Goal: Transaction & Acquisition: Purchase product/service

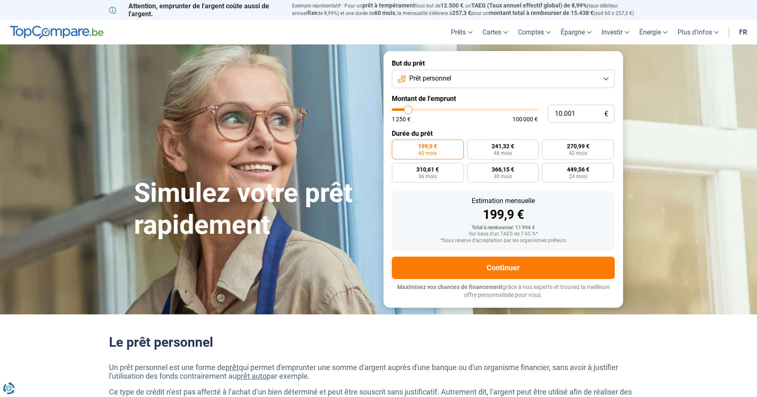
type input "9.500"
type input "9500"
type input "9.250"
type input "9250"
type input "9.000"
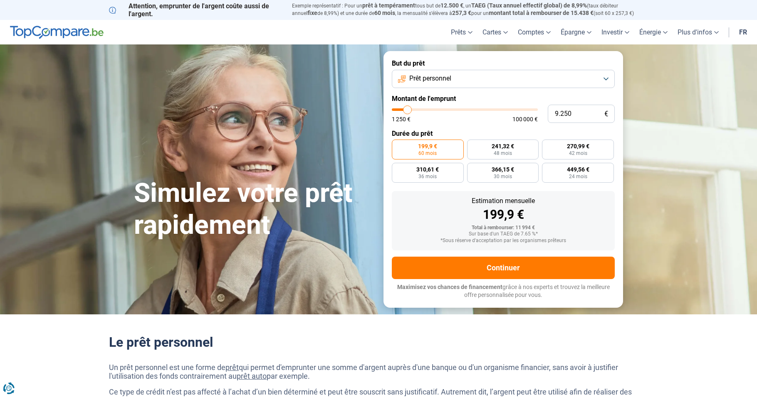
type input "9000"
type input "8.750"
type input "8750"
type input "8.250"
type input "8250"
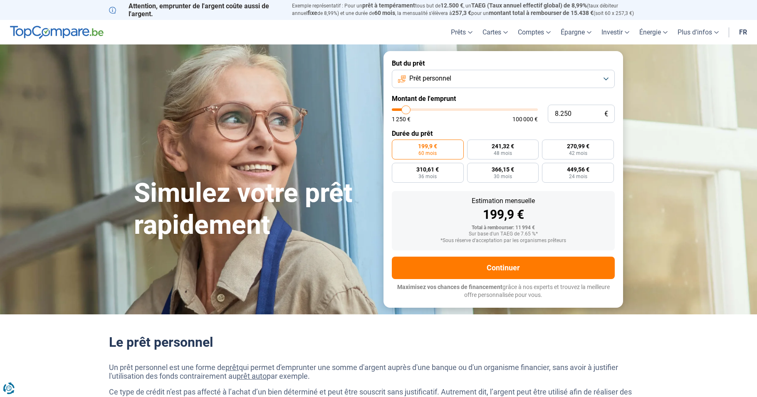
type input "8.000"
type input "8000"
type input "7.750"
type input "7750"
type input "7.500"
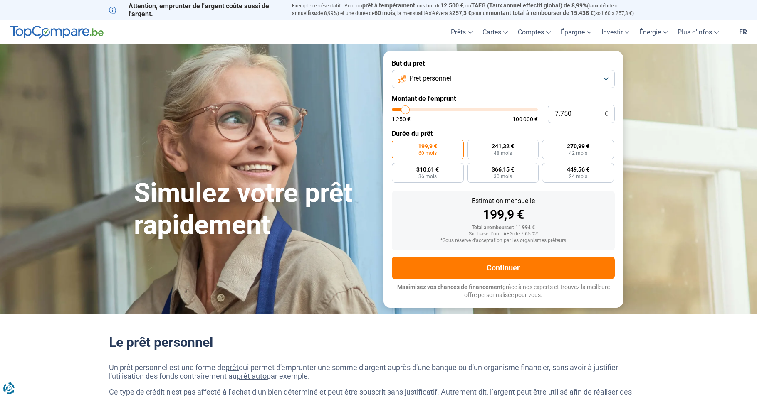
type input "7500"
type input "7.250"
type input "7250"
type input "6.750"
type input "6750"
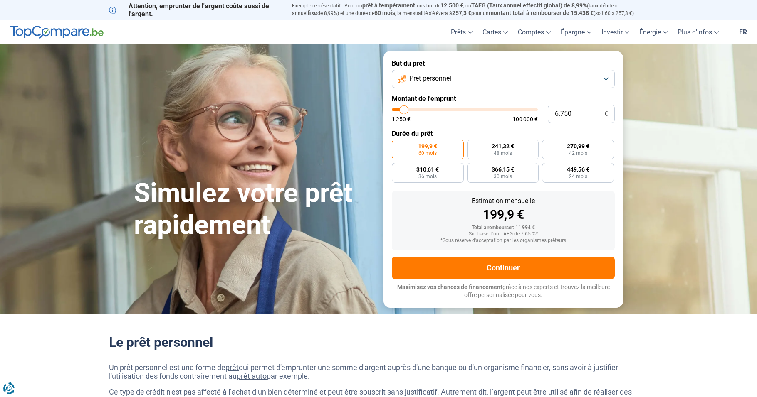
type input "6.500"
type input "6500"
type input "6.250"
type input "6250"
type input "6.000"
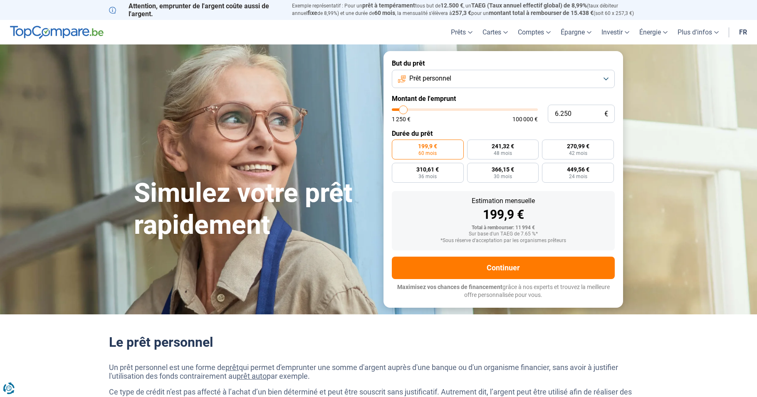
type input "6000"
type input "5.750"
type input "5750"
type input "5.250"
type input "5250"
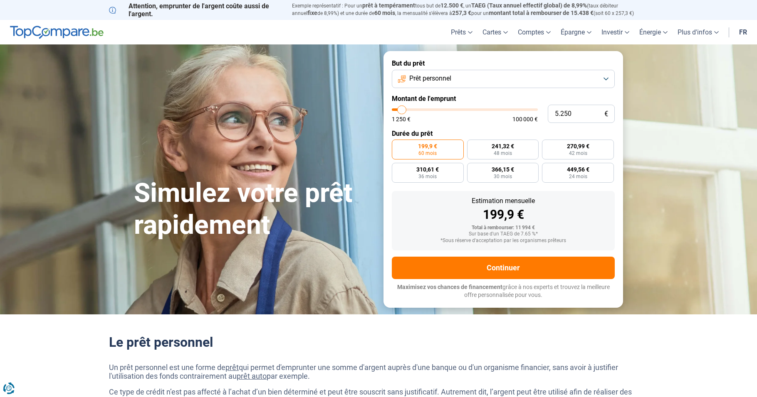
type input "5.000"
type input "5000"
type input "4.500"
type input "4500"
type input "4.250"
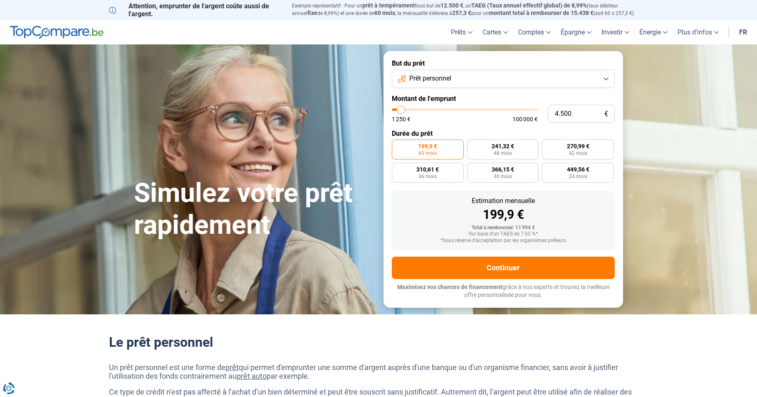
type input "4250"
type input "3.750"
type input "3750"
type input "3.500"
drag, startPoint x: 408, startPoint y: 110, endPoint x: 399, endPoint y: 111, distance: 8.8
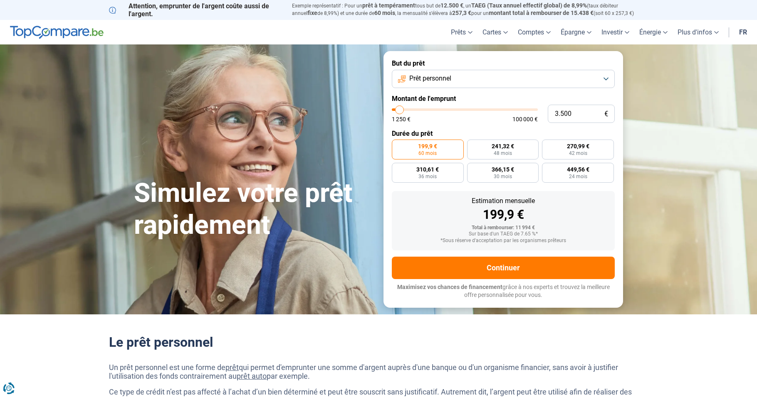
type input "3500"
click at [399, 111] on input "range" at bounding box center [465, 109] width 146 height 2
radio input "true"
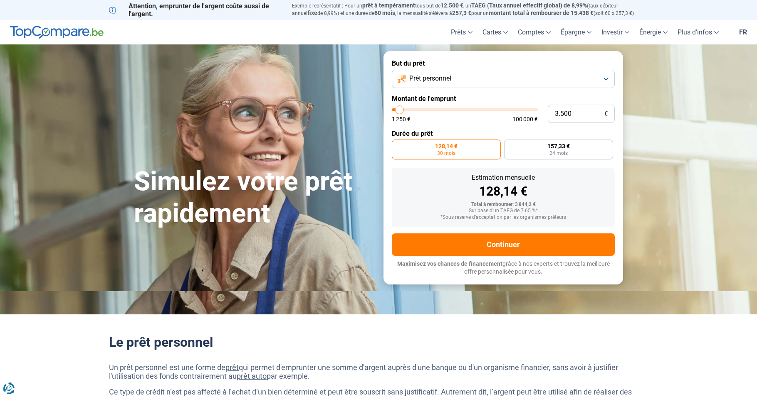
type input "3.750"
type input "3750"
type input "4.250"
type input "4250"
type input "4.750"
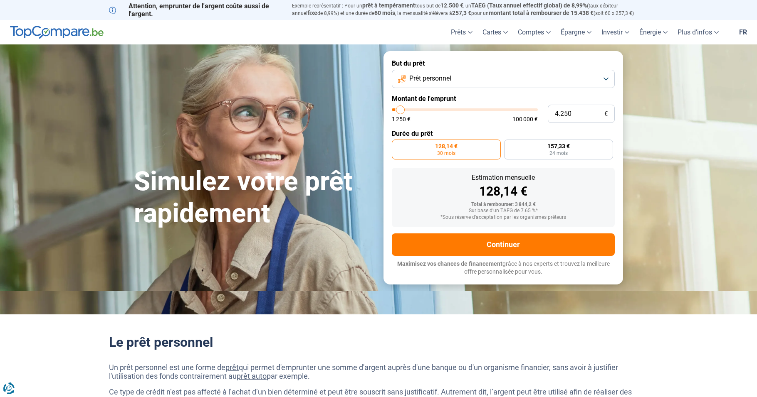
type input "4750"
type input "5.750"
type input "5750"
type input "6.000"
type input "6000"
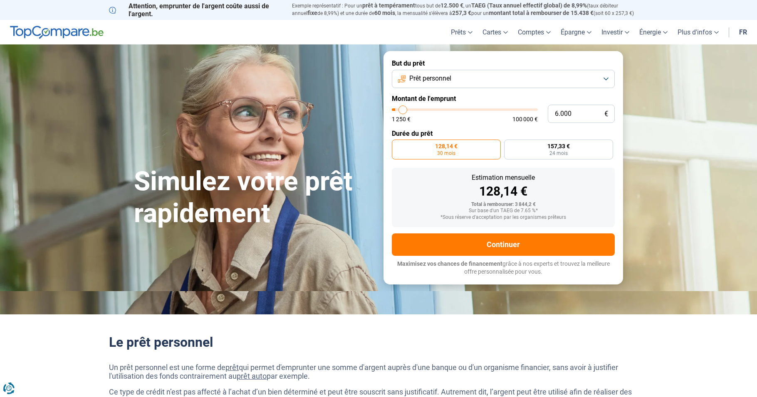
type input "6.250"
type input "6250"
type input "6.500"
type input "6500"
click at [404, 111] on input "range" at bounding box center [465, 109] width 146 height 2
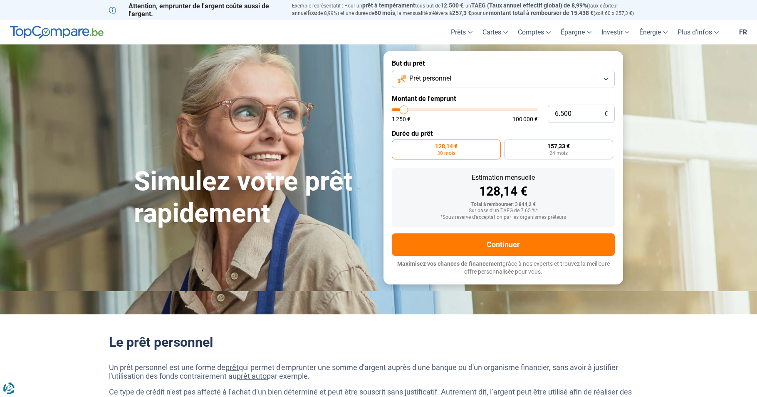
radio input "false"
click at [404, 111] on input "range" at bounding box center [465, 109] width 146 height 2
click at [407, 146] on span "176,12 €" at bounding box center [418, 146] width 22 height 6
click at [397, 145] on input "176,12 € 42 mois" at bounding box center [394, 142] width 5 height 5
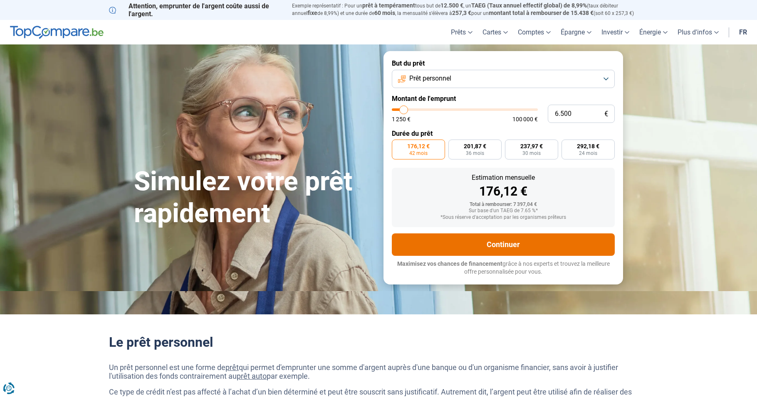
click at [501, 242] on button "Continuer" at bounding box center [503, 245] width 223 height 22
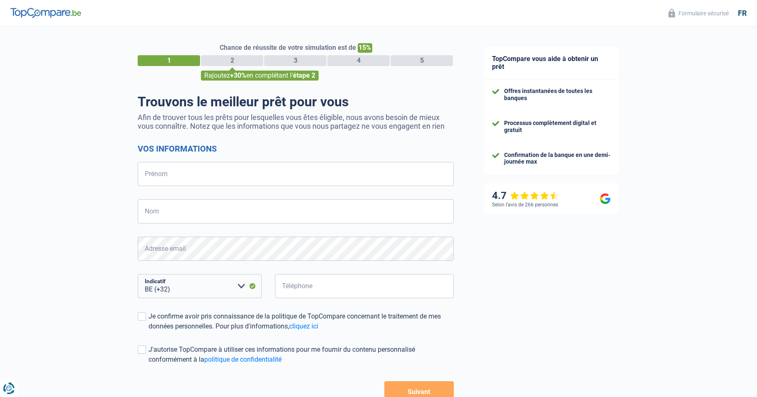
select select "32"
click at [242, 178] on input "Prénom" at bounding box center [296, 174] width 316 height 24
type input "Nathalie"
type input "MODARD"
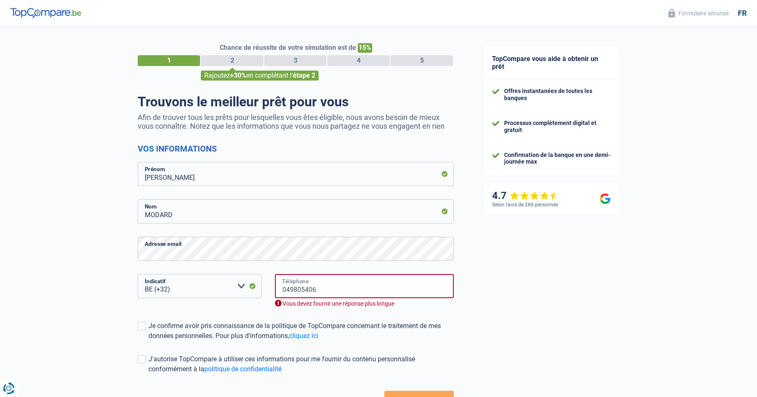
click at [338, 291] on input "049805406" at bounding box center [364, 286] width 179 height 24
type input "0498054067"
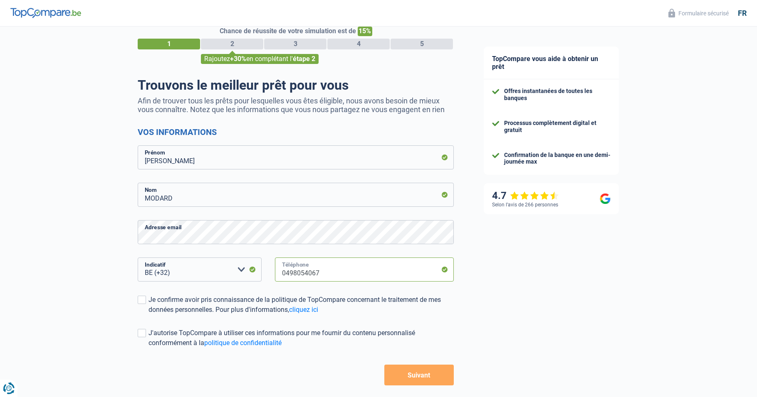
scroll to position [54, 0]
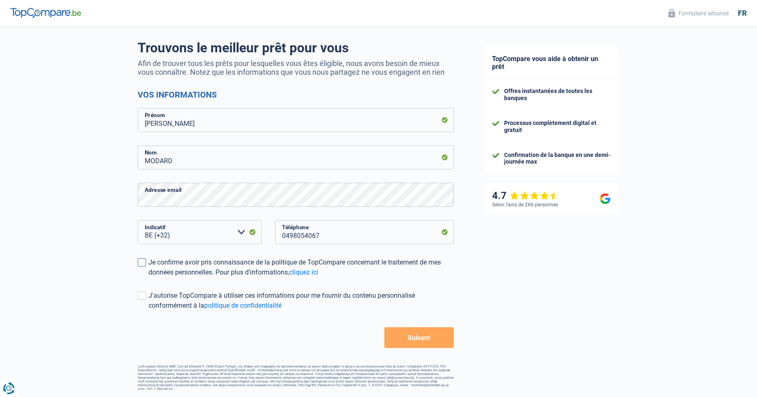
click at [145, 263] on span at bounding box center [142, 263] width 8 height 8
click at [148, 278] on input "Je confirme avoir pris connaissance de la politique de TopCompare concernant le…" at bounding box center [148, 278] width 0 height 0
click at [137, 298] on div "Chance de réussite de votre simulation est de 15% 1 2 3 4 5 Rajoutez +30% en co…" at bounding box center [234, 181] width 468 height 425
click at [141, 293] on span at bounding box center [142, 296] width 8 height 8
click at [148, 311] on input "J'autorise TopCompare à utiliser ces informations pour me fournir du contenu pe…" at bounding box center [148, 311] width 0 height 0
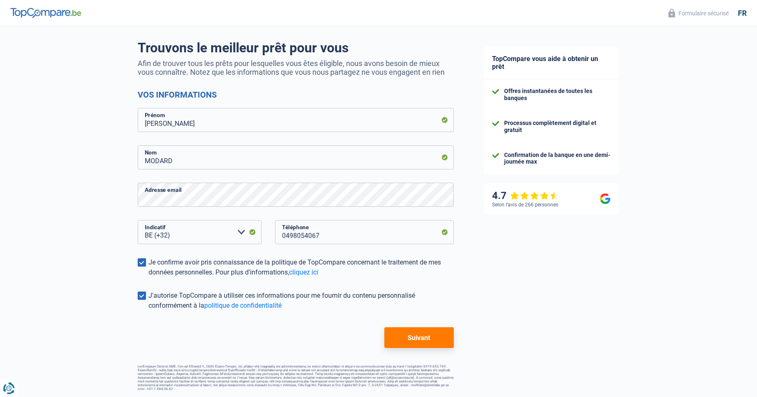
click at [431, 337] on button "Suivant" at bounding box center [418, 338] width 69 height 21
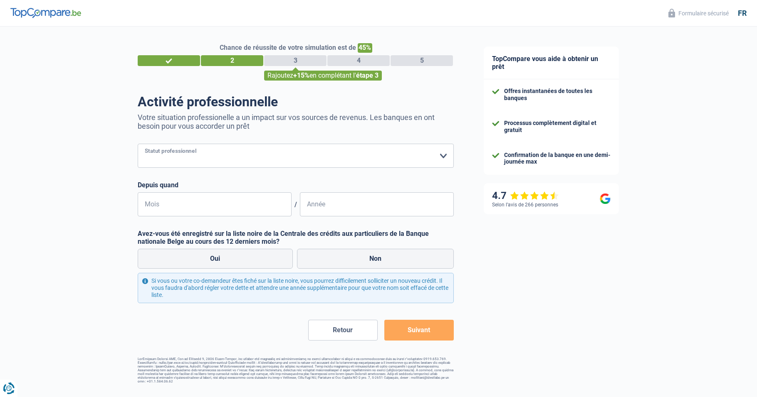
click at [440, 157] on select "Ouvrier Employé privé Employé public Invalide Indépendant Pensionné Chômeur Mut…" at bounding box center [296, 156] width 316 height 24
select select "worker"
click at [138, 145] on select "Ouvrier Employé privé Employé public Invalide Indépendant Pensionné Chômeur Mut…" at bounding box center [296, 156] width 316 height 24
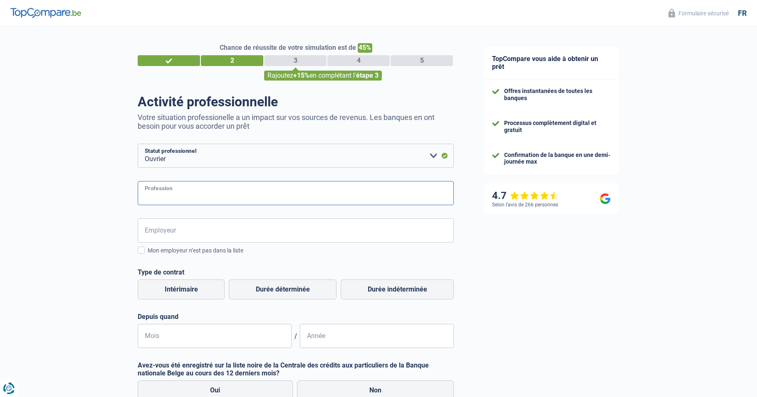
click at [189, 193] on input "Profession" at bounding box center [296, 193] width 316 height 24
type input "TECHINICINENNE SURFACE"
click at [185, 227] on input "Employeur" at bounding box center [296, 231] width 316 height 24
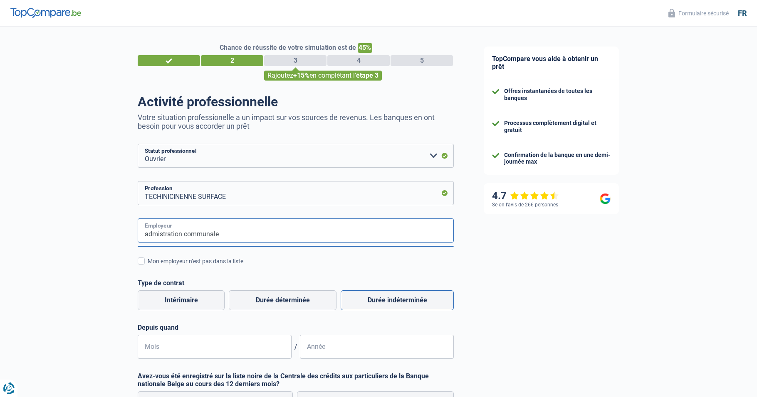
type input "admistration communale"
click at [393, 304] on label "Durée indéterminée" at bounding box center [396, 301] width 113 height 20
click at [393, 304] on input "Durée indéterminée" at bounding box center [396, 301] width 113 height 20
radio input "true"
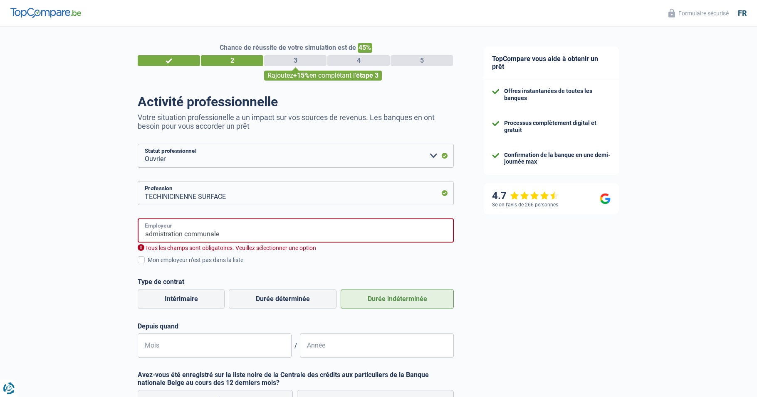
click at [240, 229] on input "admistration communale" at bounding box center [296, 231] width 316 height 24
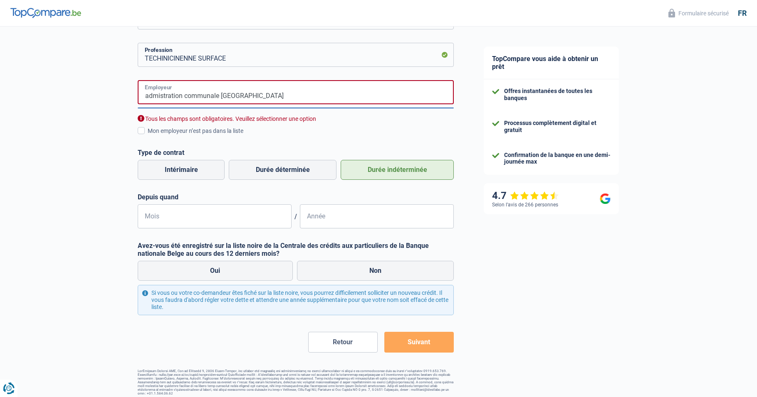
scroll to position [143, 0]
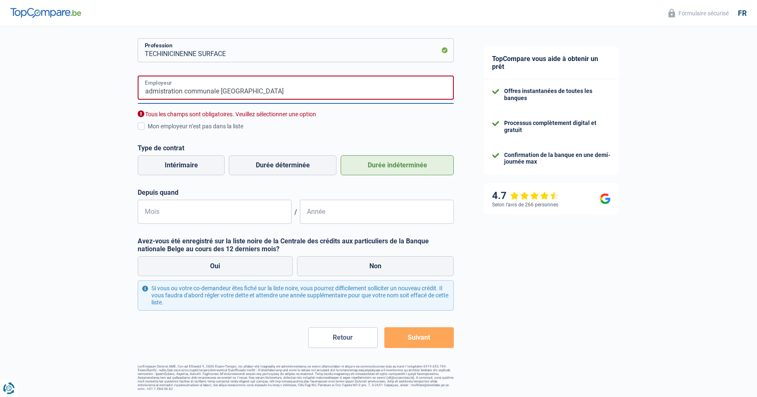
type input "admistration communale Neufchateau"
click at [356, 219] on input "Année" at bounding box center [377, 212] width 154 height 24
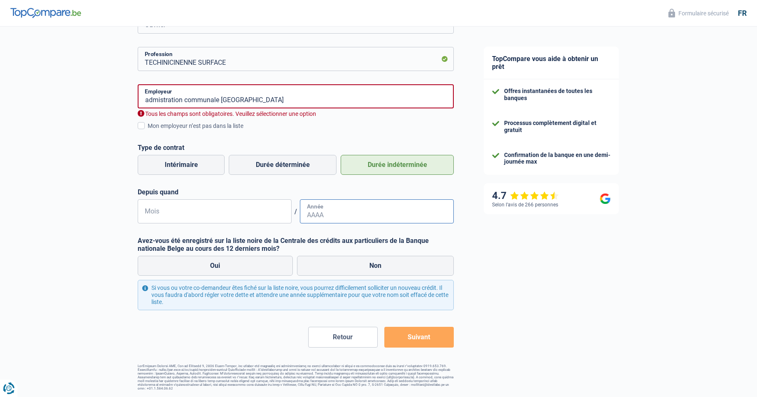
scroll to position [134, 0]
click at [178, 218] on input "Mois" at bounding box center [215, 212] width 154 height 24
type input "01"
type input "2022"
click at [394, 272] on label "Non" at bounding box center [375, 266] width 157 height 20
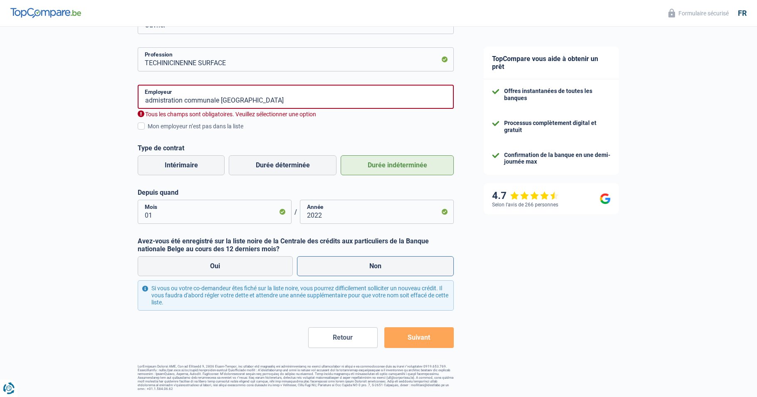
click at [394, 272] on input "Non" at bounding box center [375, 266] width 157 height 20
radio input "true"
click at [407, 340] on button "Suivant" at bounding box center [418, 338] width 69 height 21
click at [143, 124] on span at bounding box center [141, 126] width 7 height 7
click at [148, 131] on input "Mon employeur n’est pas dans la liste" at bounding box center [148, 131] width 0 height 0
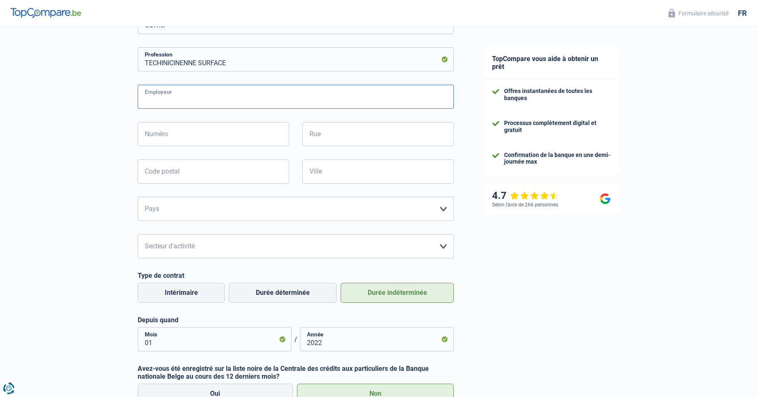
click at [205, 98] on input "Employeur" at bounding box center [296, 97] width 316 height 24
type input "admistration communale Neufchateau"
click at [203, 135] on input "Numéro" at bounding box center [213, 134] width 151 height 24
click at [339, 133] on input "Rue" at bounding box center [377, 134] width 151 height 24
click at [104, 176] on div "Chance de réussite de votre simulation est de 45% 1 2 3 4 5 Rajoutez +15% en co…" at bounding box center [234, 205] width 468 height 633
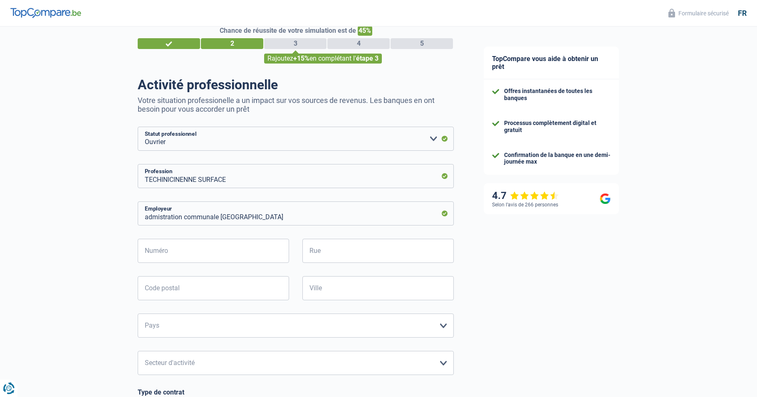
scroll to position [0, 0]
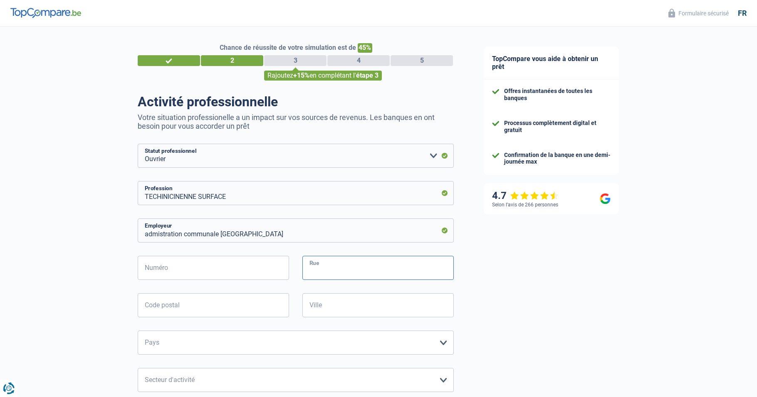
click at [334, 274] on input "Rue" at bounding box center [377, 268] width 151 height 24
type input "16 A Rue de la centrale 6640 Villeroux"
type input "39 La croix Pierre 6840 Tronquoy"
type input "6640"
type input "Villeroux Vaux-sur-sure Prov Lux"
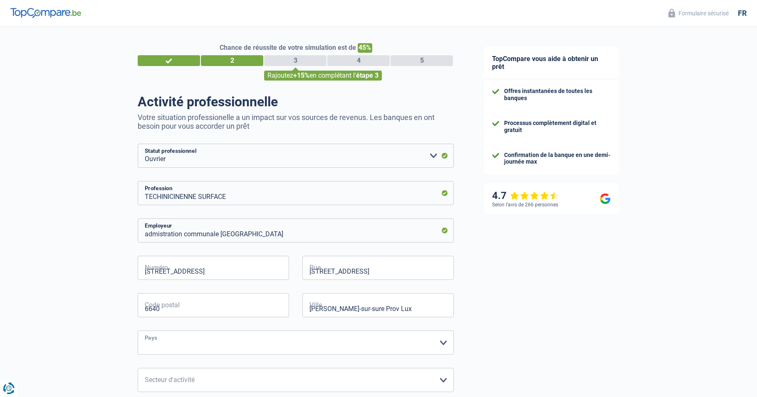
select select "BE"
click at [259, 274] on input "39 La croix Pierre 6840 Tronquoy" at bounding box center [213, 268] width 151 height 24
click at [251, 270] on input "39 La croix Pierre 6840 Tronquoy" at bounding box center [213, 268] width 151 height 24
type input "3"
click at [198, 270] on input "16" at bounding box center [213, 268] width 151 height 24
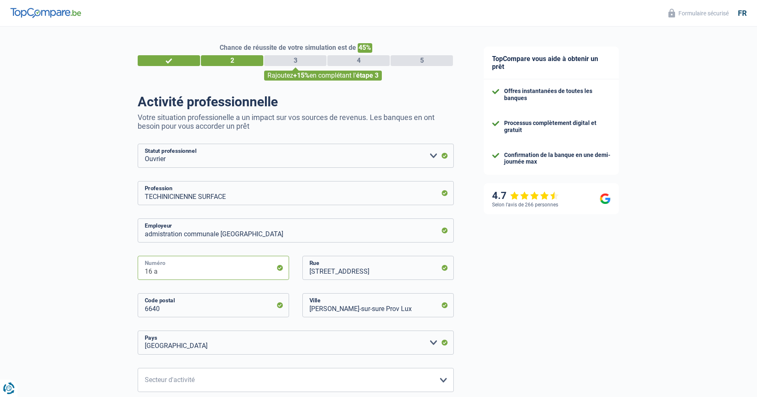
type input "16 a"
click at [426, 269] on input "16 A Rue de la centrale 6640 Villeroux" at bounding box center [377, 268] width 151 height 24
click at [323, 273] on input "16 A Rue de la centra" at bounding box center [377, 268] width 151 height 24
click at [329, 271] on input "Rue dela centrale villeroux" at bounding box center [377, 268] width 151 height 24
type input "Rue de la centrale villeroux"
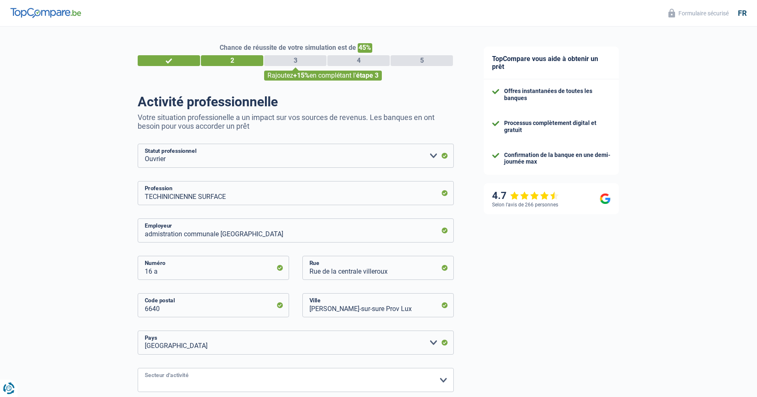
click at [445, 381] on select "Agriculture/Pêche Industrie Horeca Courier/Fitness/Taxi Construction Banques/As…" at bounding box center [296, 380] width 316 height 24
click at [513, 350] on div "TopCompare vous aide à obtenir un prêt Offres instantanées de toutes les banque…" at bounding box center [612, 343] width 288 height 633
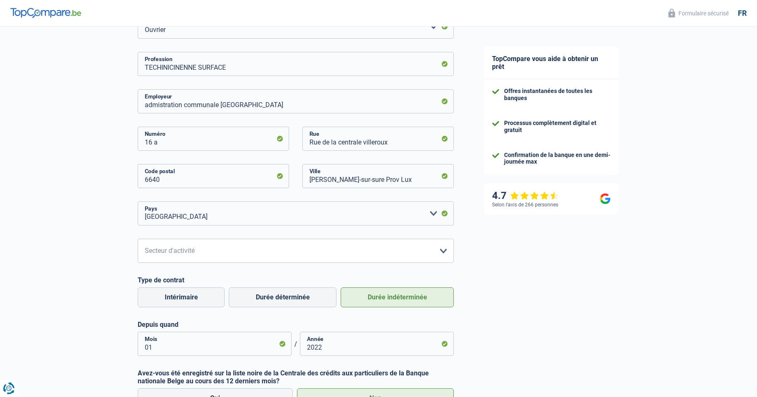
scroll to position [133, 0]
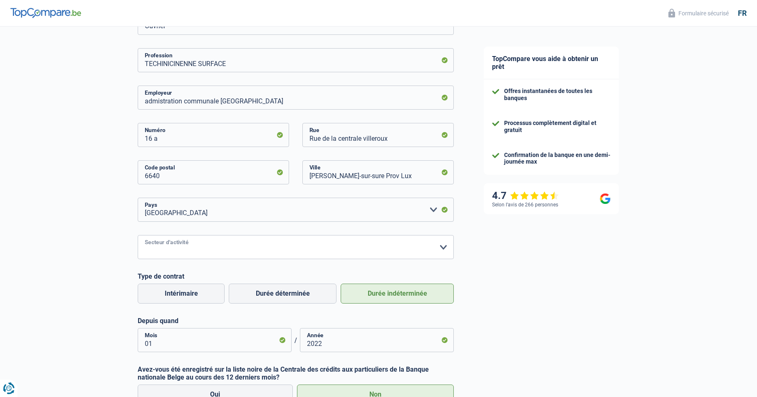
click at [443, 247] on select "Agriculture/Pêche Industrie Horeca Courier/Fitness/Taxi Construction Banques/As…" at bounding box center [296, 247] width 316 height 24
select select "smallCompanies"
click at [138, 236] on select "Agriculture/Pêche Industrie Horeca Courier/Fitness/Taxi Construction Banques/As…" at bounding box center [296, 247] width 316 height 24
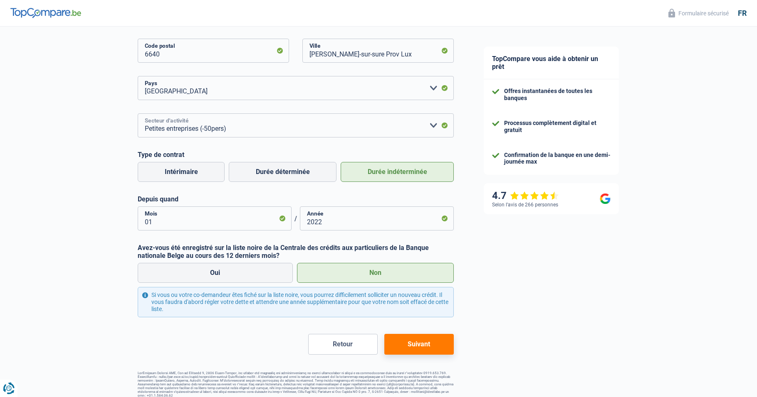
scroll to position [261, 0]
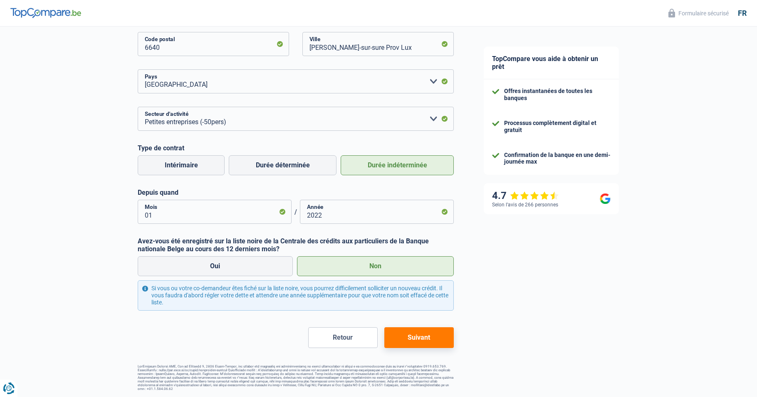
click at [435, 343] on button "Suivant" at bounding box center [418, 338] width 69 height 21
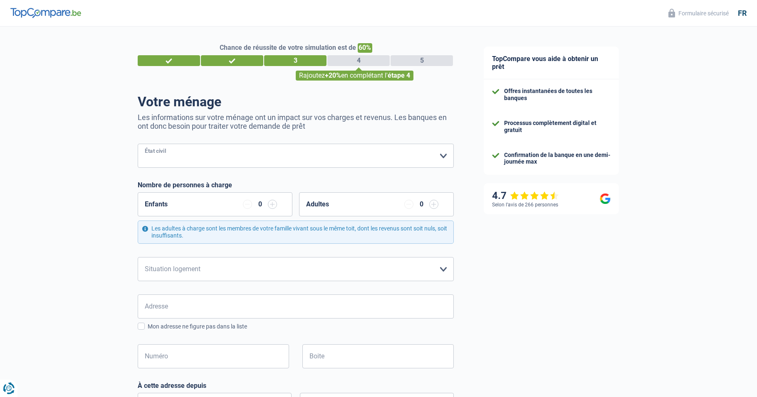
click at [442, 162] on select "Célibataire Marié(e) Cohabitant(e) légal(e) Divorcé(e) Veuf(ve) Séparé (de fait…" at bounding box center [296, 156] width 316 height 24
select select "widowed"
click at [138, 145] on select "Célibataire Marié(e) Cohabitant(e) légal(e) Divorcé(e) Veuf(ve) Séparé (de fait…" at bounding box center [296, 156] width 316 height 24
click at [440, 272] on select "Locataire Propriétaire avec prêt hypothécaire Propriétaire sans prêt hypothécai…" at bounding box center [296, 269] width 316 height 24
select select "ownerWithMortgage"
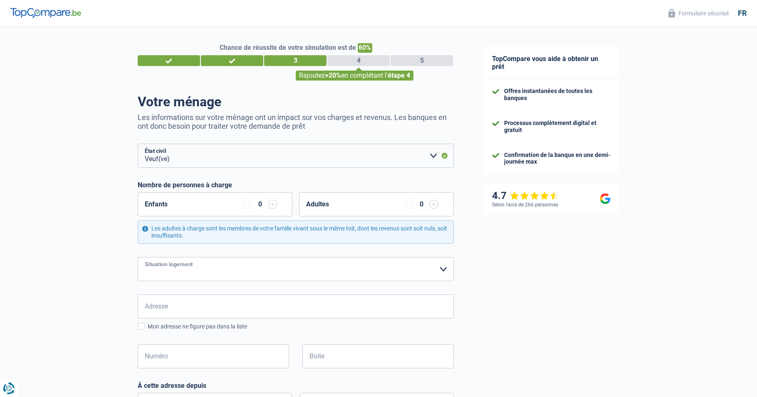
click at [138, 258] on select "Locataire Propriétaire avec prêt hypothécaire Propriétaire sans prêt hypothécai…" at bounding box center [296, 269] width 316 height 24
click at [219, 313] on input "Adresse" at bounding box center [296, 307] width 316 height 24
click at [87, 311] on div "Chance de réussite de votre simulation est de 60% 1 2 3 4 5 Rajoutez +20% en co…" at bounding box center [234, 336] width 468 height 627
click at [191, 308] on input "Adresse" at bounding box center [296, 307] width 316 height 24
type input "16 A Rue de la centrale 6640 Villeroux"
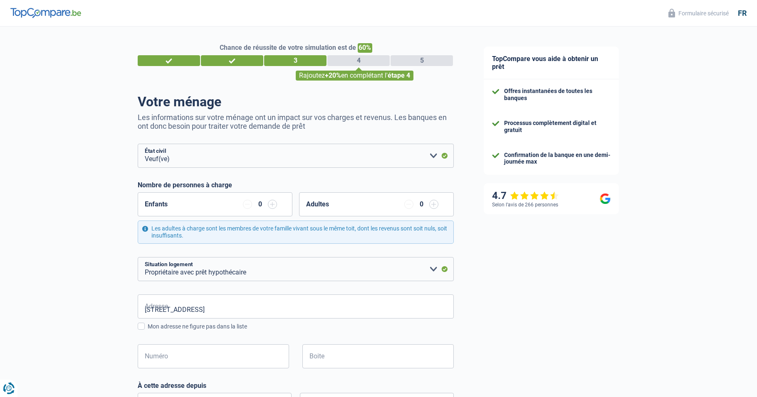
type input "Belgique"
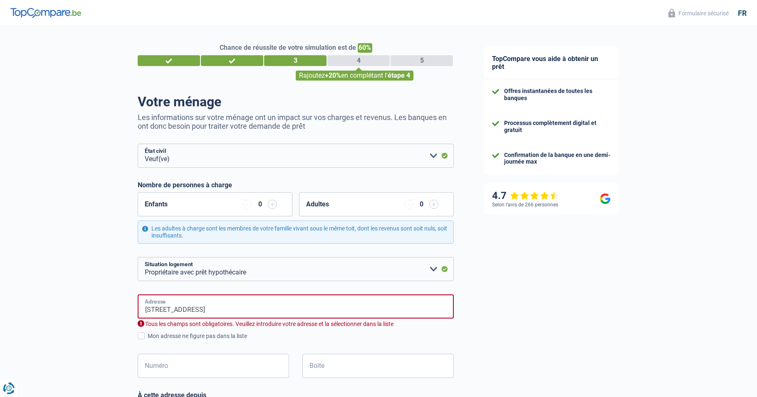
type input "16a Rue de la centrale 6640 Villeroux"
type input "Belgique"
click at [156, 311] on input "16a Rue de la centrale 6640 Villeroux" at bounding box center [296, 307] width 316 height 24
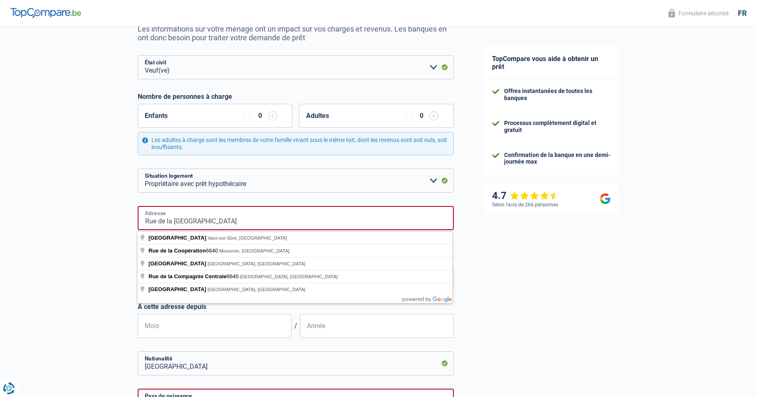
scroll to position [111, 0]
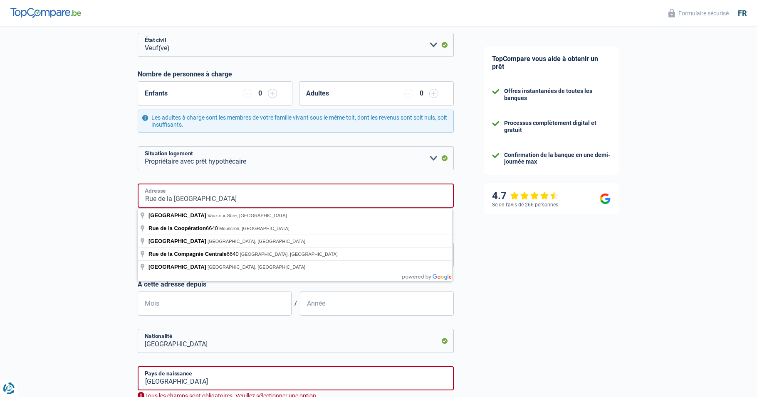
type input "Rue de la centrale 6640 Villeroux"
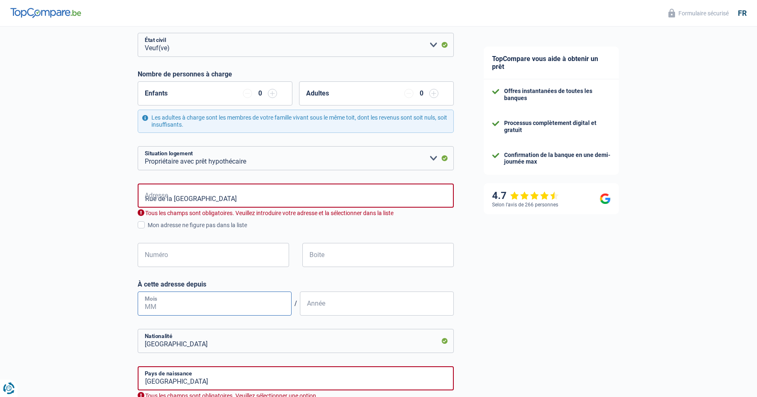
click at [236, 304] on input "Mois" at bounding box center [215, 304] width 154 height 24
click at [140, 227] on span at bounding box center [141, 225] width 7 height 7
click at [148, 230] on input "Mon adresse ne figure pas dans la liste" at bounding box center [148, 230] width 0 height 0
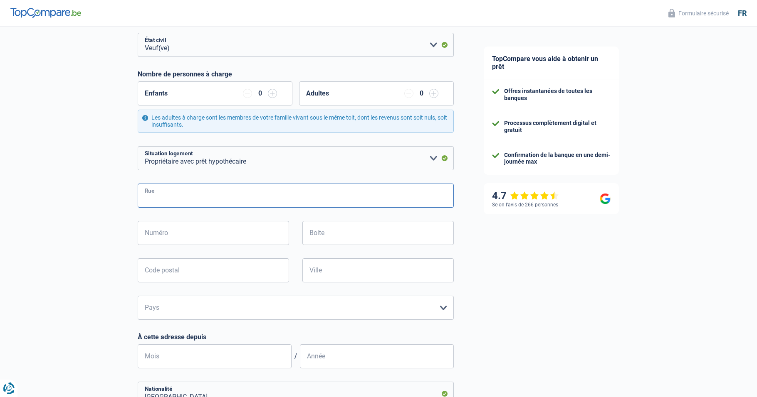
click at [188, 200] on input "Rue" at bounding box center [296, 196] width 316 height 24
type input "Rue dela centrale villeroux"
type input "6640"
type input "Vaux-sur-Sûre"
select select "BE"
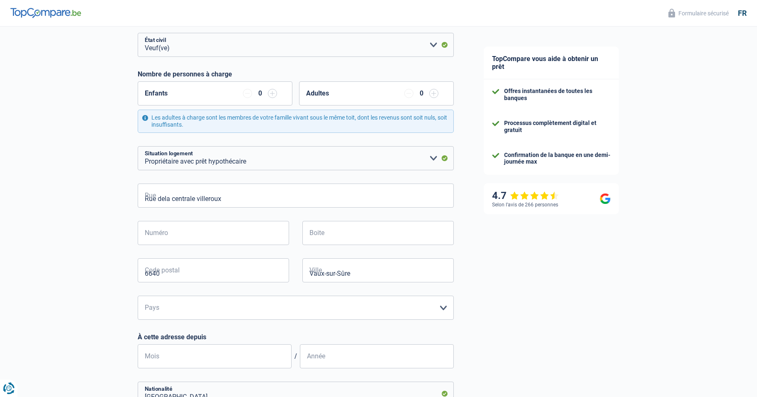
type input "Vaux-sur-Sûre"
type input "rue de la centrale"
type input "16"
type input "A"
click at [202, 359] on input "Mois" at bounding box center [215, 357] width 154 height 24
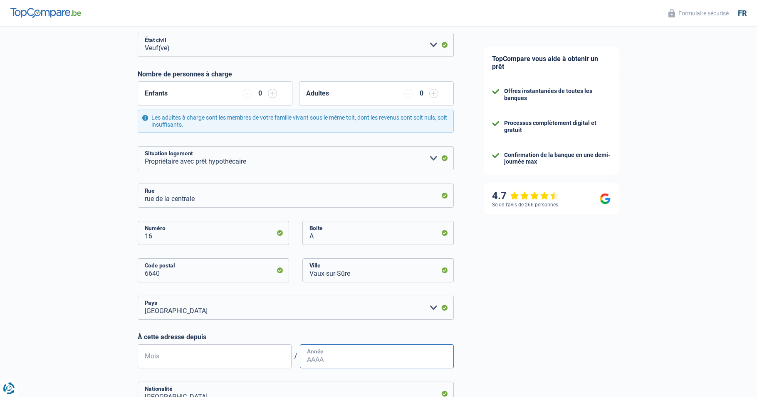
type input "06"
type input "1996"
type input "68.05.04-460.10"
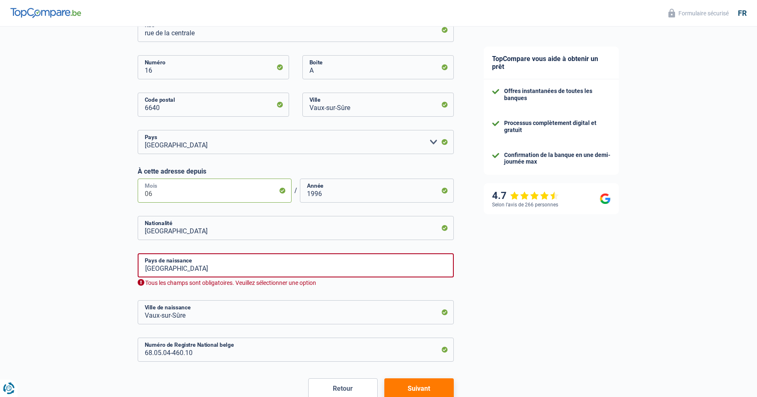
scroll to position [310, 0]
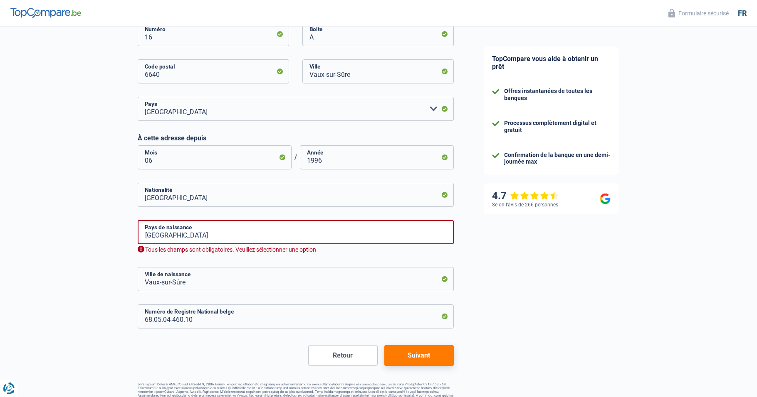
click at [425, 353] on button "Suivant" at bounding box center [418, 355] width 69 height 21
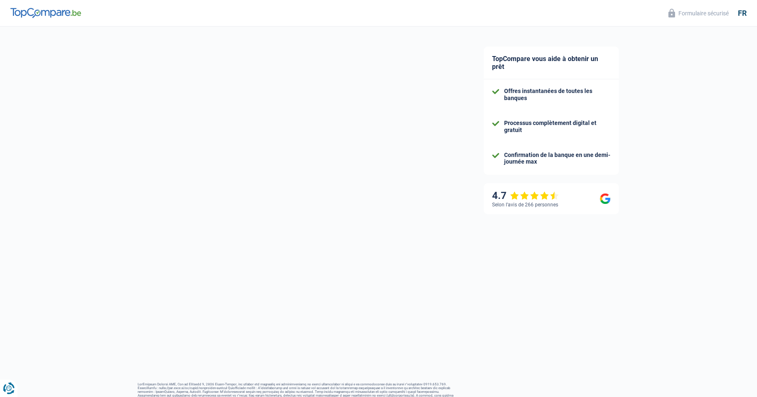
select select "netSalary"
select select "mortgage"
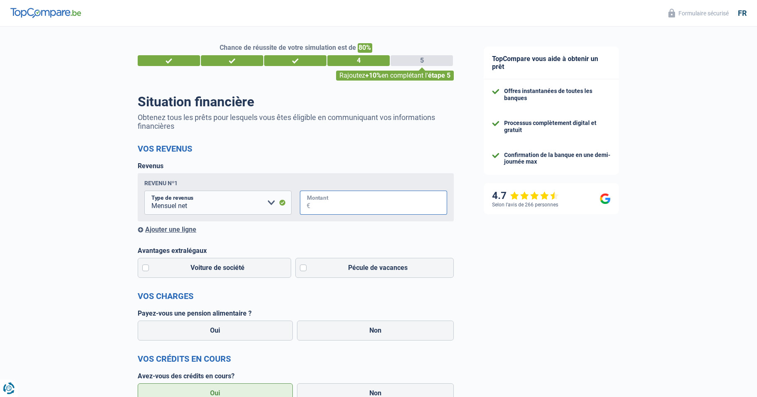
click at [341, 207] on input "Montant" at bounding box center [378, 203] width 137 height 24
type input "2.013"
click at [394, 333] on label "Non" at bounding box center [375, 331] width 157 height 20
click at [394, 333] on input "Non" at bounding box center [375, 331] width 157 height 20
radio input "true"
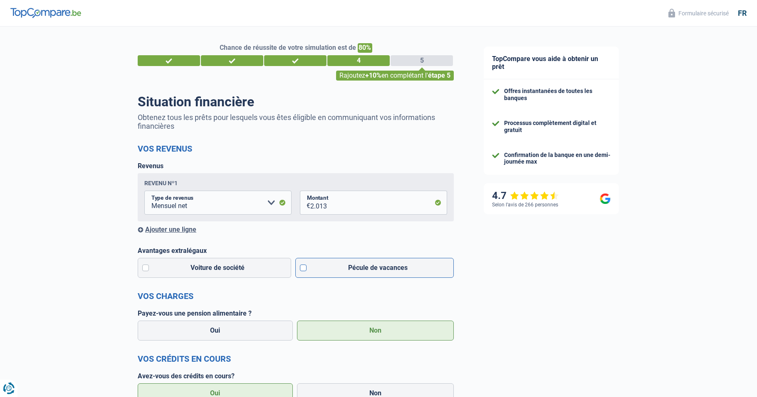
click at [304, 272] on label "Pécule de vacances" at bounding box center [374, 268] width 159 height 20
click at [304, 272] on input "Pécule de vacances" at bounding box center [374, 268] width 159 height 20
checkbox input "true"
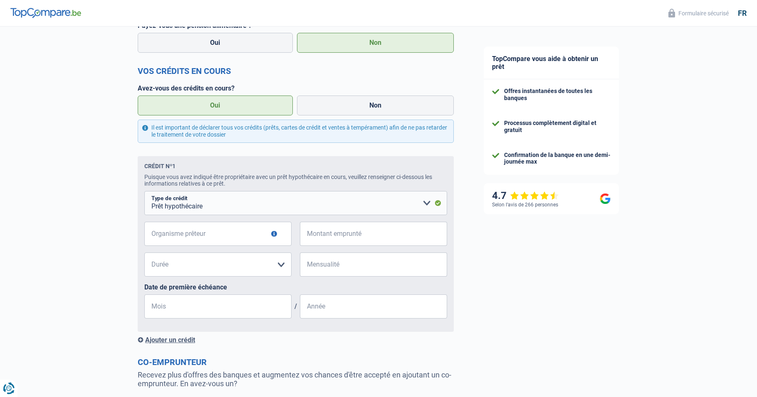
scroll to position [305, 0]
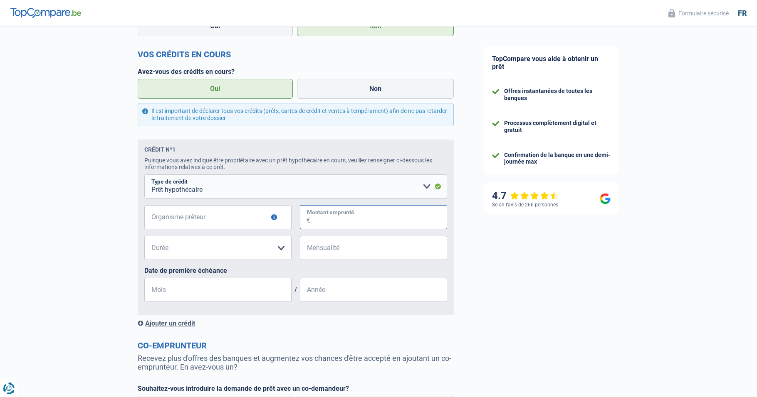
click at [367, 225] on input "Montant emprunté" at bounding box center [378, 217] width 137 height 24
type input "66.000"
click at [244, 222] on input "Organisme prêteur" at bounding box center [217, 217] width 147 height 24
type input "FORTIS"
click at [348, 255] on input "Mensualité" at bounding box center [378, 248] width 137 height 24
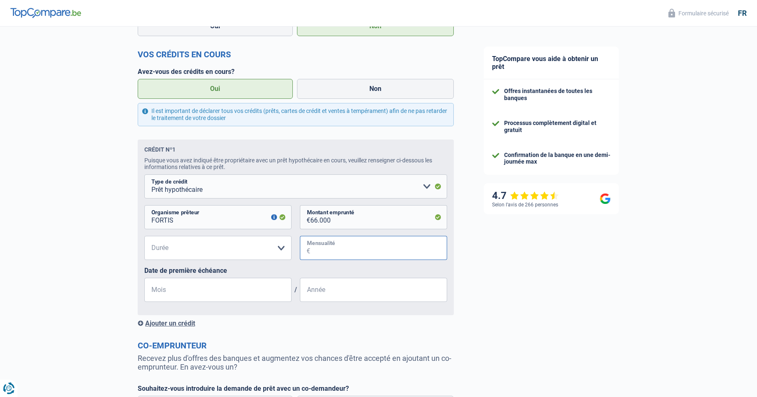
type input "372"
click at [246, 250] on select "120 mois 180 mois 240 mois 300 mois 360 mois 420 mois Veuillez sélectionner une…" at bounding box center [217, 248] width 147 height 24
click at [173, 244] on select "120 mois 180 mois 240 mois 300 mois 360 mois 420 mois Veuillez sélectionner une…" at bounding box center [217, 248] width 147 height 24
click at [281, 249] on select "120 mois 180 mois 240 mois 300 mois 360 mois 420 mois Veuillez sélectionner une…" at bounding box center [217, 248] width 147 height 24
click at [277, 250] on select "120 mois 180 mois 240 mois 300 mois 360 mois 420 mois Veuillez sélectionner une…" at bounding box center [217, 248] width 147 height 24
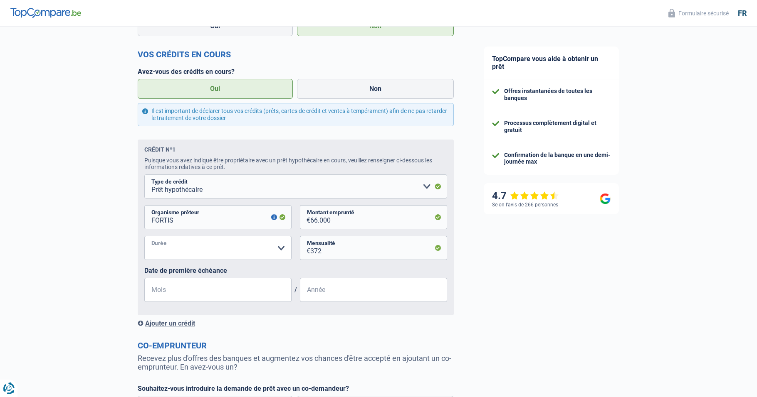
click at [190, 246] on select "120 mois 180 mois 240 mois 300 mois 360 mois 420 mois Veuillez sélectionner une…" at bounding box center [217, 248] width 147 height 24
select select "180"
click at [144, 238] on select "120 mois 180 mois 240 mois 300 mois 360 mois 420 mois Veuillez sélectionner une…" at bounding box center [217, 248] width 147 height 24
click at [284, 249] on select "120 mois 180 mois 240 mois 300 mois 360 mois 420 mois Veuillez sélectionner une…" at bounding box center [217, 248] width 147 height 24
click at [342, 292] on input "Année" at bounding box center [373, 290] width 147 height 24
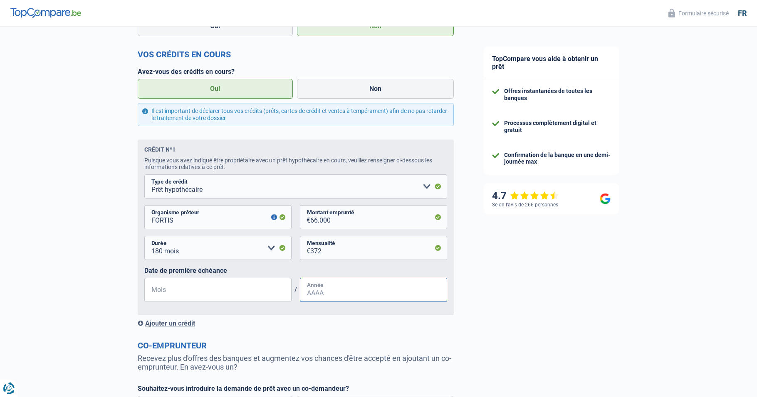
type input "2015"
click at [191, 294] on input "Mois" at bounding box center [217, 290] width 147 height 24
type input "08"
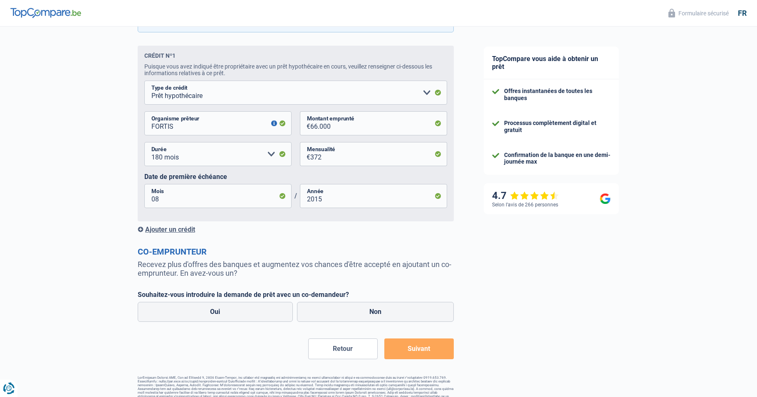
scroll to position [412, 0]
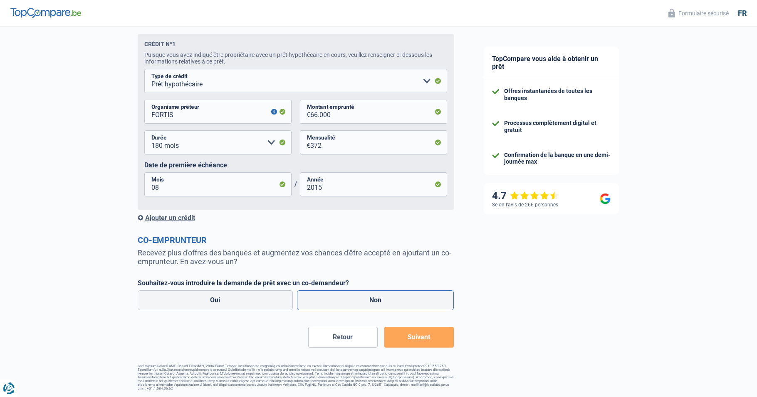
click at [369, 295] on label "Non" at bounding box center [375, 301] width 157 height 20
click at [369, 295] on input "Non" at bounding box center [375, 301] width 157 height 20
radio input "true"
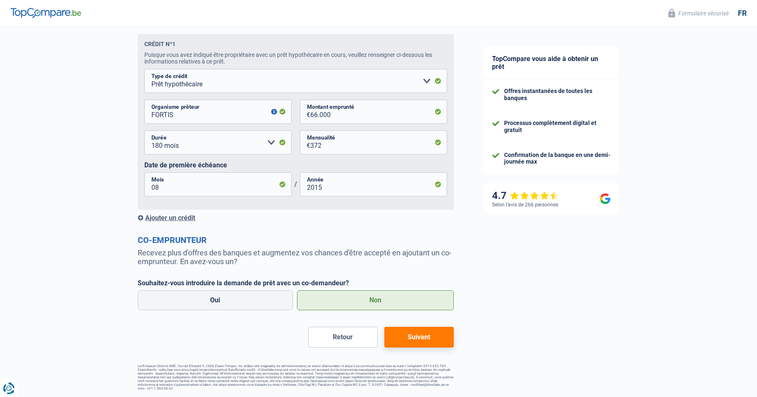
click at [431, 338] on button "Suivant" at bounding box center [418, 337] width 69 height 21
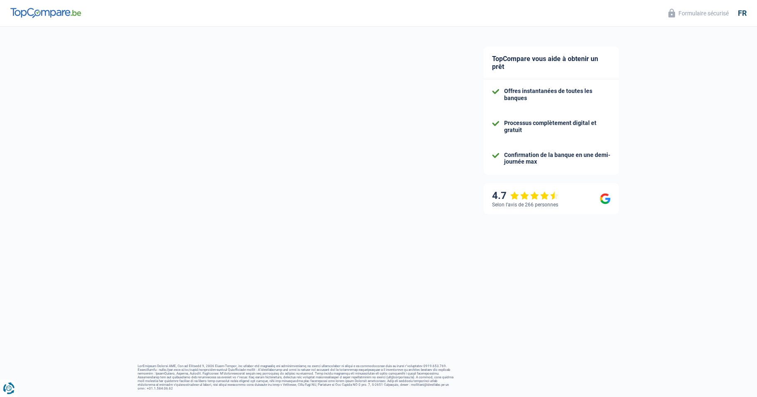
scroll to position [1, 0]
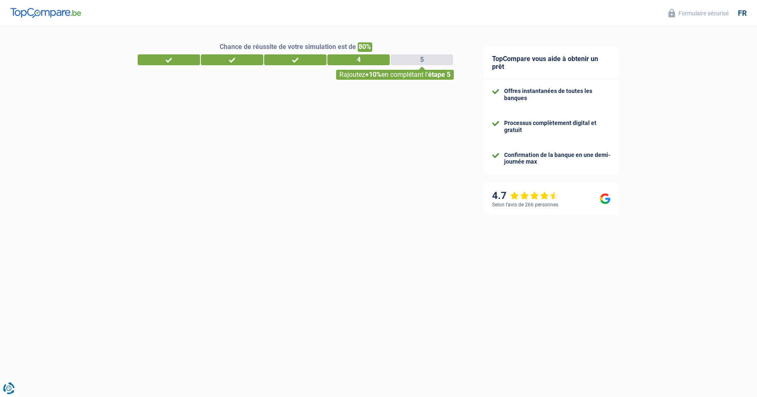
select select "42"
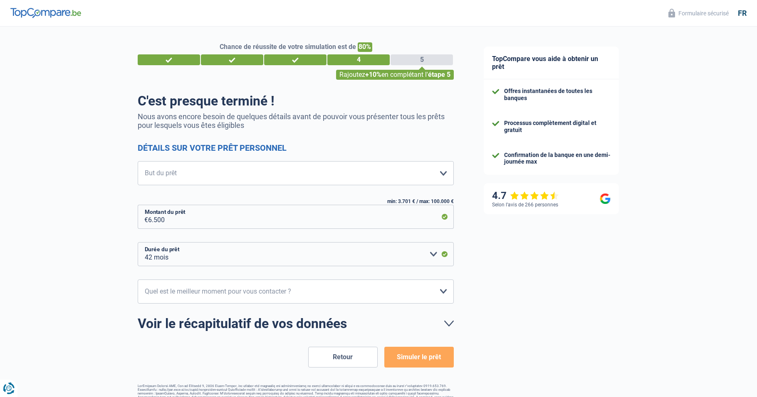
scroll to position [0, 0]
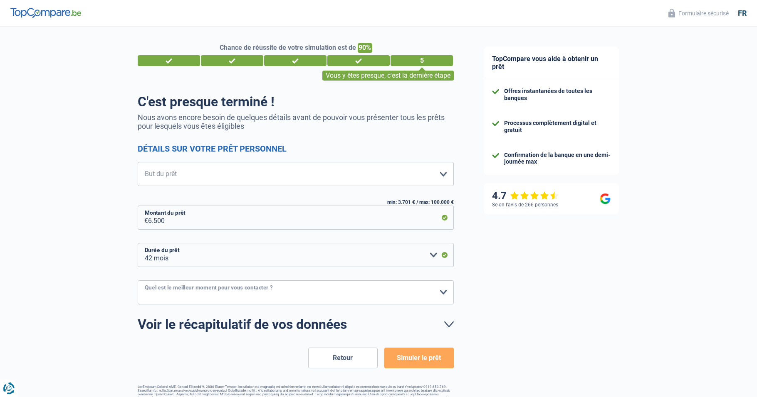
click at [441, 290] on select "10h-12h 12h-14h 14h-16h 16h-18h Veuillez sélectionner une option" at bounding box center [296, 293] width 316 height 24
select select "10-12"
click at [138, 281] on select "10h-12h 12h-14h 14h-16h 16h-18h Veuillez sélectionner une option" at bounding box center [296, 293] width 316 height 24
click at [434, 361] on button "Simuler le prêt" at bounding box center [418, 358] width 69 height 21
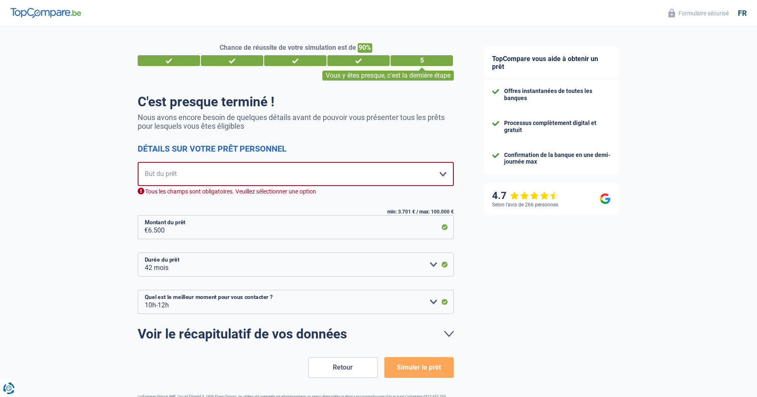
scroll to position [20, 0]
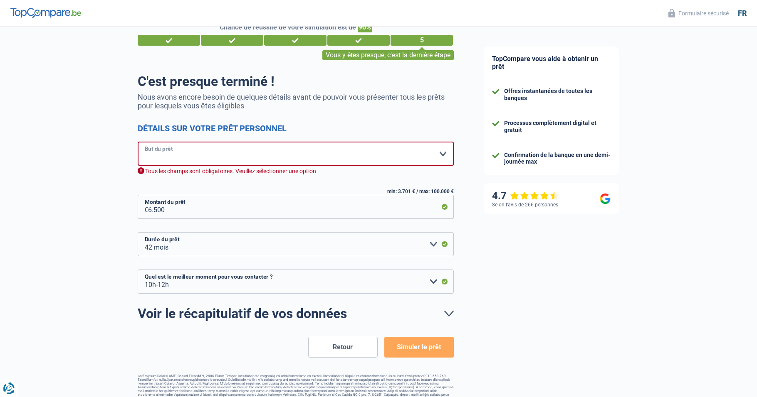
click at [198, 149] on select "Confort maison: meubles, textile, peinture, électroménager, outillage non-profe…" at bounding box center [296, 154] width 316 height 24
select select "judicial"
click at [138, 143] on select "Confort maison: meubles, textile, peinture, électroménager, outillage non-profe…" at bounding box center [296, 154] width 316 height 24
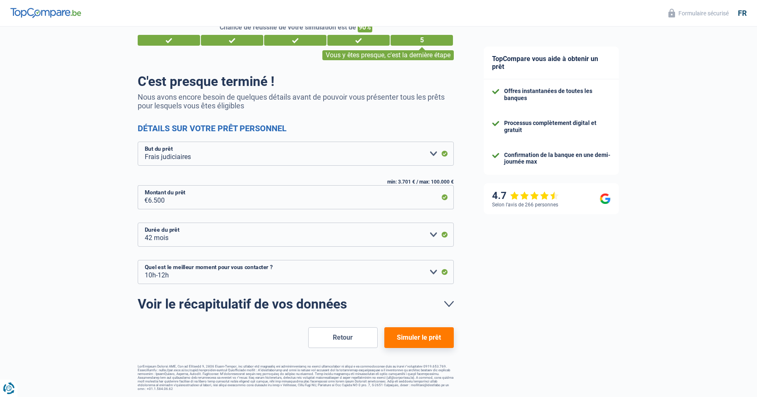
click at [412, 346] on button "Simuler le prêt" at bounding box center [418, 338] width 69 height 21
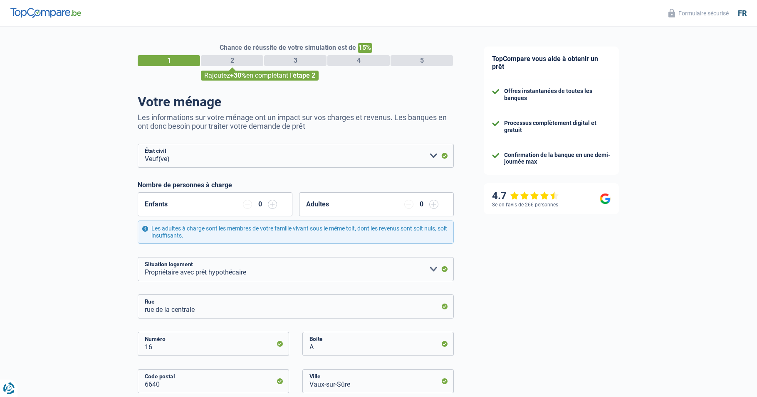
select select "widowed"
select select "ownerWithMortgage"
select select "BE"
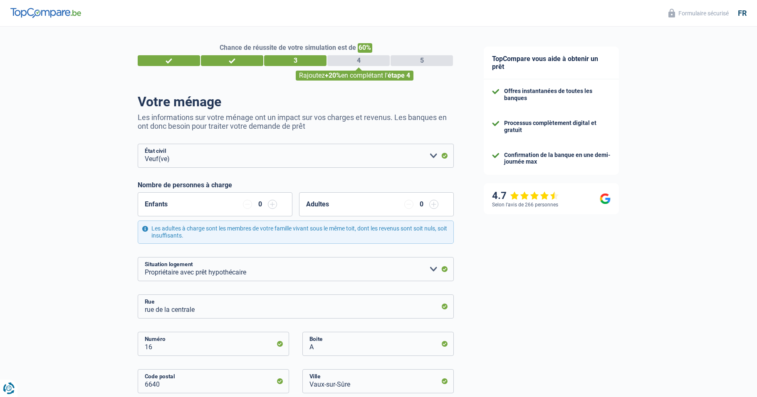
click at [425, 67] on div "Chance de réussite de votre simulation est de 60% 1 2 3 4 5 Rajoutez +20% en co…" at bounding box center [296, 61] width 316 height 37
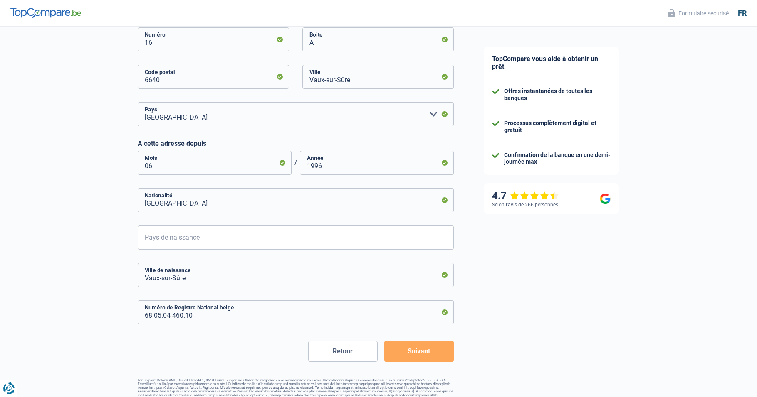
scroll to position [318, 0]
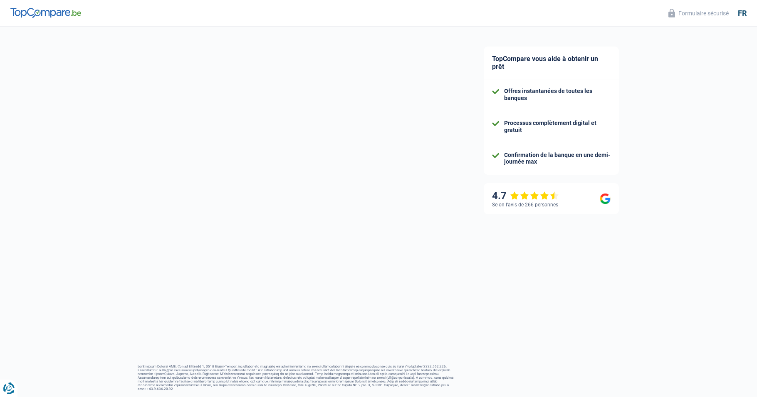
select select "32"
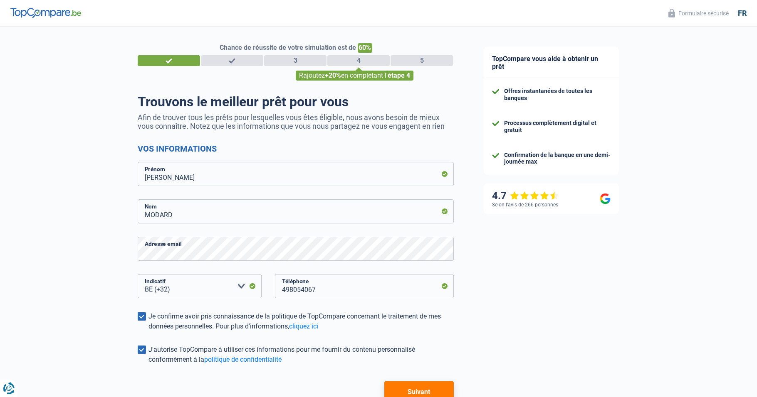
select select "widowed"
select select "ownerWithMortgage"
select select "BE"
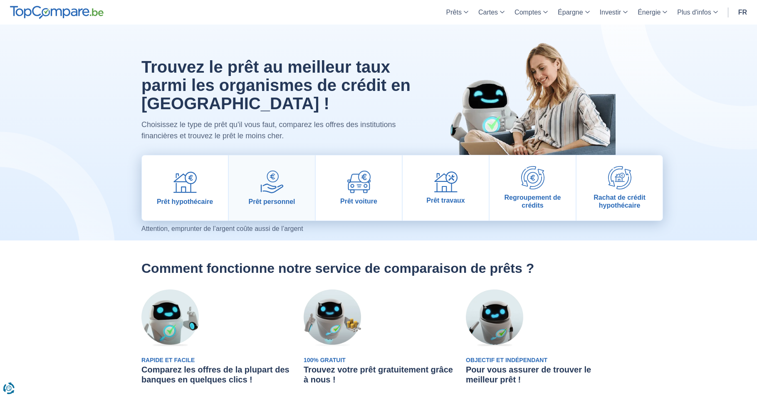
click at [265, 196] on link "Prêt personnel" at bounding box center [272, 187] width 86 height 65
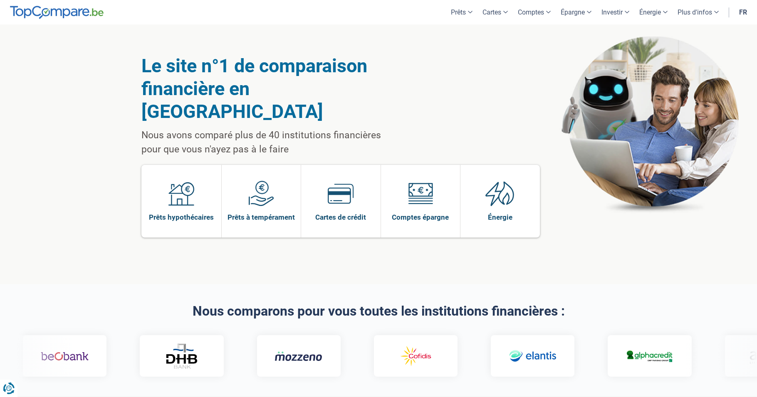
click at [254, 335] on div at bounding box center [296, 356] width 84 height 42
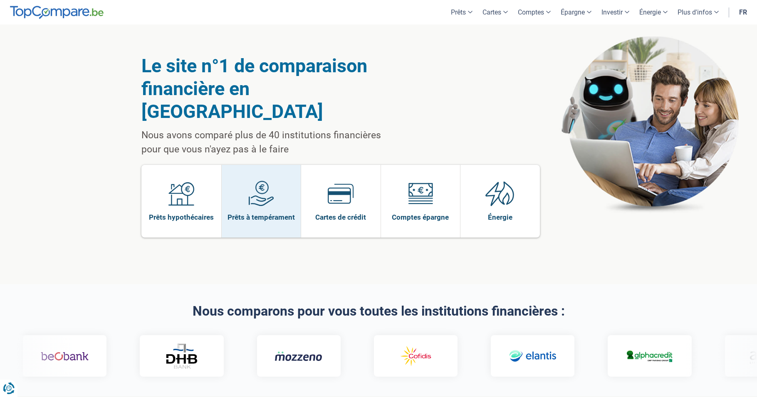
click at [250, 213] on span "Prêts à tempérament" at bounding box center [260, 217] width 67 height 9
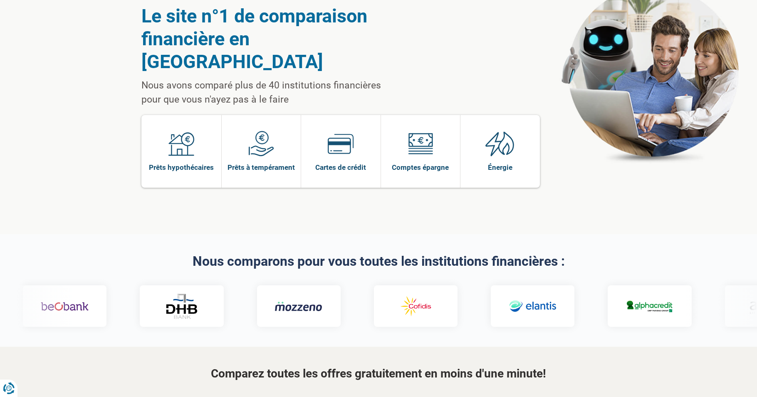
scroll to position [67, 0]
